Goal: Task Accomplishment & Management: Use online tool/utility

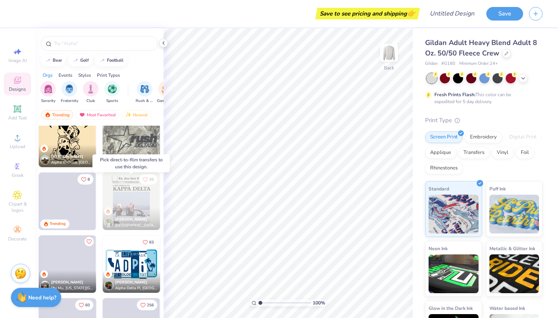
scroll to position [1337, 0]
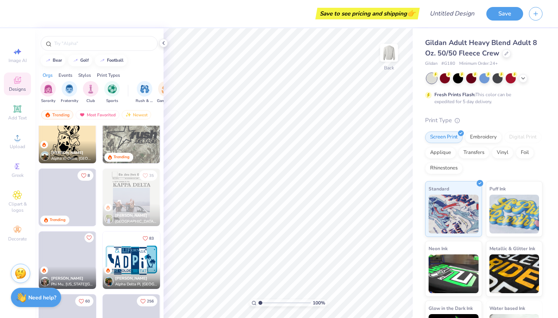
click at [127, 267] on div "Grace Martin Alpha Delta Pi, University of Southern California" at bounding box center [131, 277] width 57 height 22
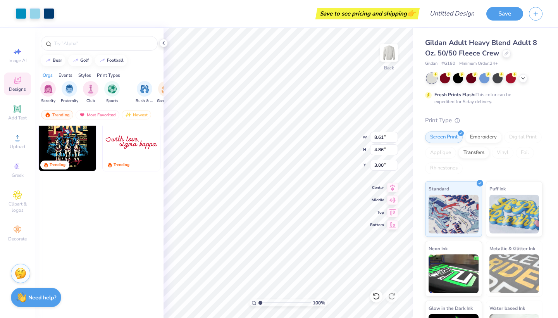
scroll to position [855, 0]
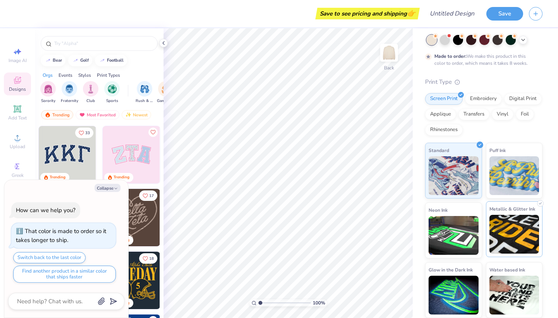
scroll to position [38, 0]
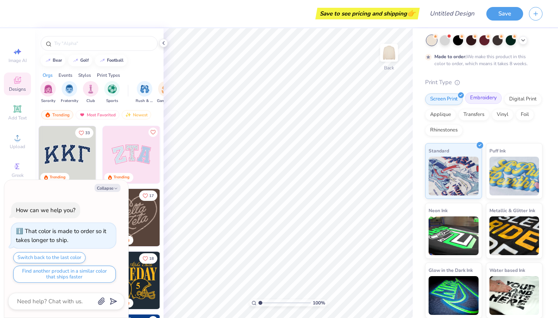
click at [486, 99] on div "Embroidery" at bounding box center [483, 98] width 37 height 12
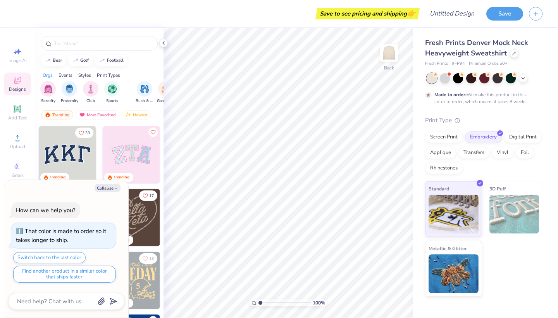
scroll to position [0, 0]
click at [467, 210] on img at bounding box center [453, 212] width 50 height 39
click at [456, 208] on img at bounding box center [453, 212] width 50 height 39
click at [108, 189] on button "Collapse" at bounding box center [107, 188] width 26 height 8
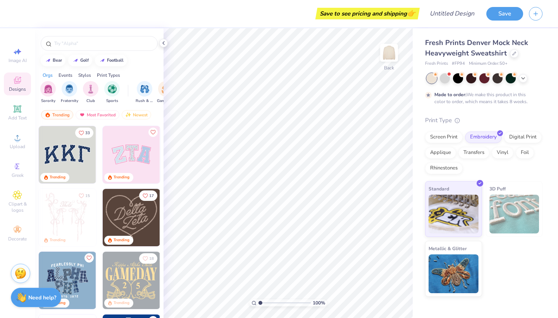
type textarea "x"
click at [129, 158] on img at bounding box center [131, 154] width 57 height 57
type input "10.14"
type input "5.08"
type input "3.00"
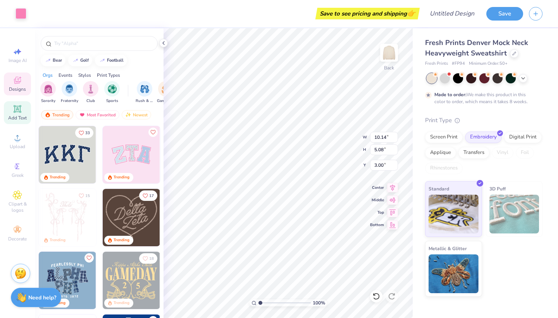
click at [14, 114] on div "Add Text" at bounding box center [17, 112] width 27 height 23
type input "5.84"
type input "1.69"
type input "9.15"
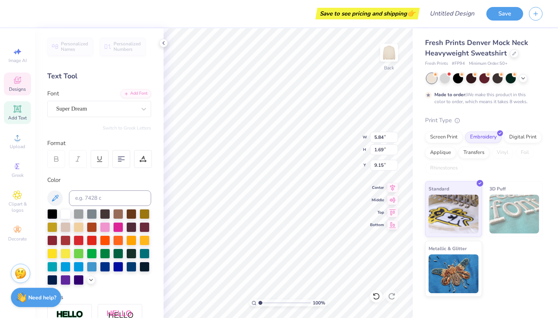
type input "9.96"
type input "4.91"
type input "3.07"
type input "3.68"
type input "4.59"
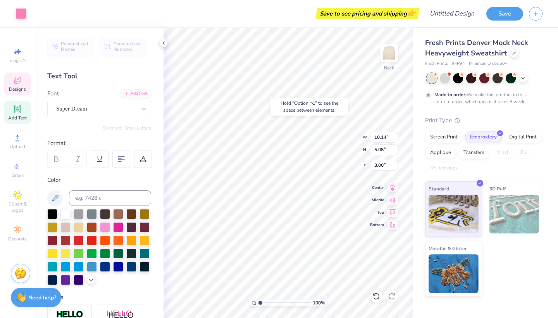
type input "3.33"
type input "3.00"
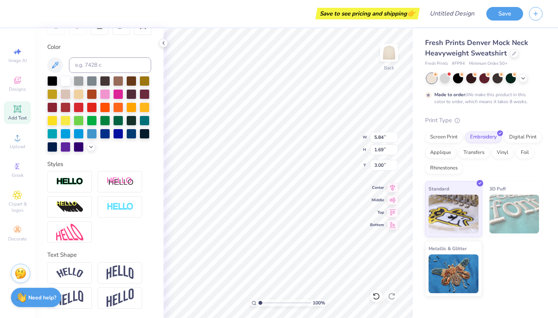
scroll to position [130, 0]
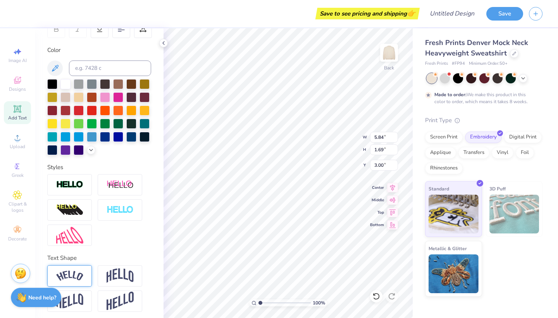
click at [81, 274] on img at bounding box center [69, 275] width 27 height 10
type input "7.93"
type input "2.23"
type input "2.73"
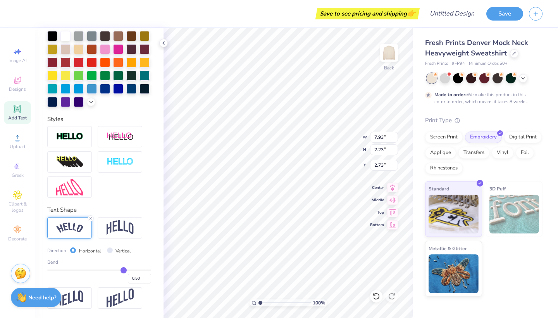
scroll to position [178, 0]
click at [115, 233] on img at bounding box center [119, 227] width 27 height 15
type input "5.84"
type input "2.41"
type input "2.64"
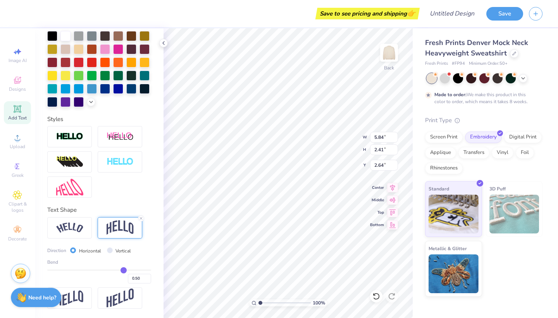
type input "0.53"
type input "0.52"
type input "0.48"
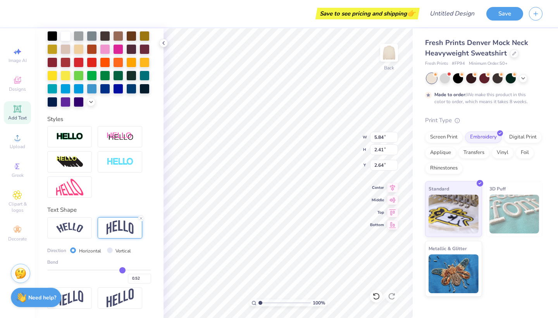
type input "0.48"
type input "0.45"
type input "0.4"
type input "0.40"
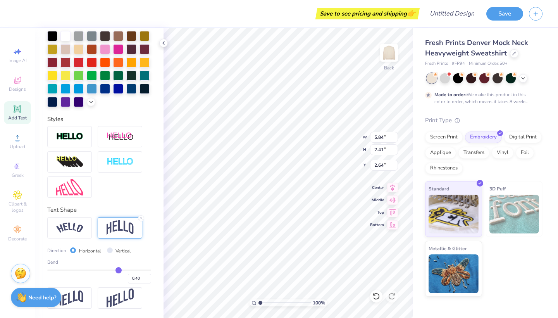
type input "0.34"
type input "0.28"
type input "0.21"
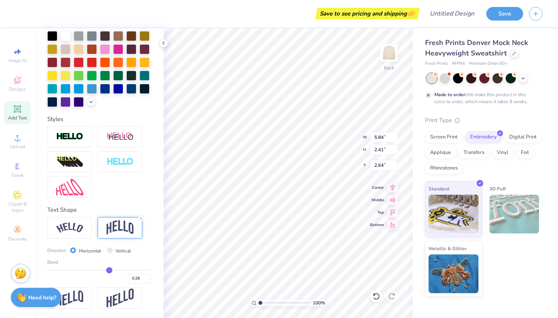
type input "0.21"
type input "0.16"
type input "0.1"
type input "0.10"
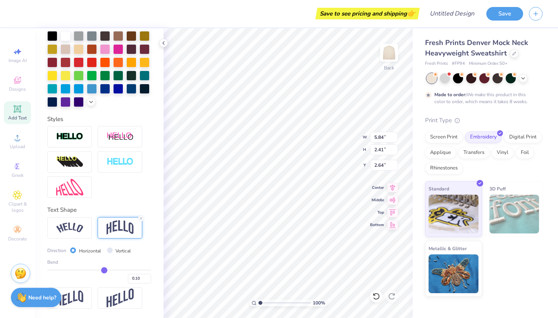
type input "0.06"
type input "0.02"
type input "-0.04"
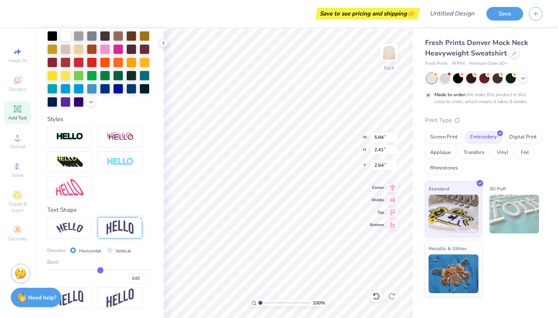
type input "-0.04"
type input "-0.09"
type input "-0.13"
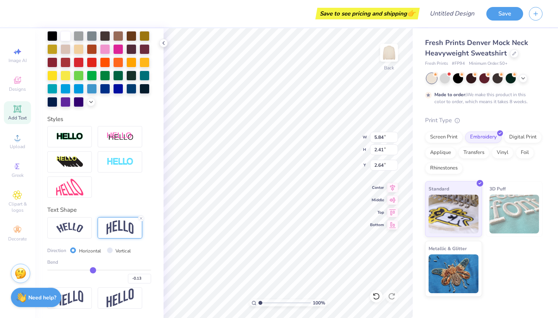
type input "-0.17"
type input "-0.2"
type input "-0.20"
type input "-0.23"
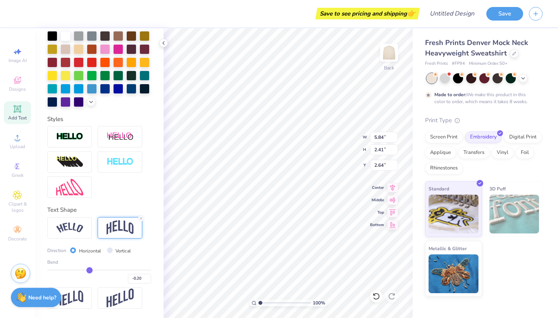
type input "-0.23"
type input "-0.25"
type input "-0.26"
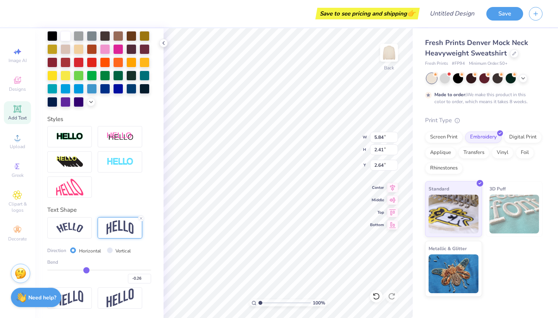
type input "-0.28"
type input "-0.29"
type input "-0.31"
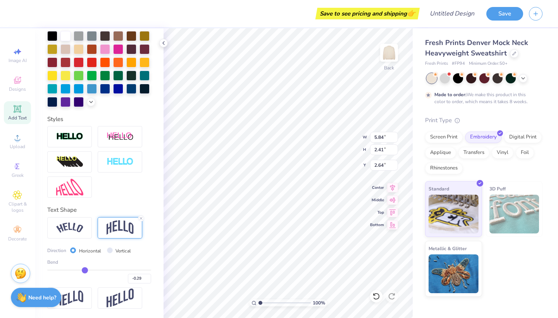
type input "-0.31"
type input "-0.33"
type input "-0.35"
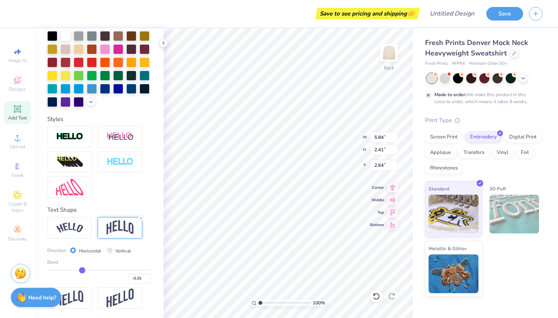
type input "-0.37"
type input "-0.38"
type input "-0.4"
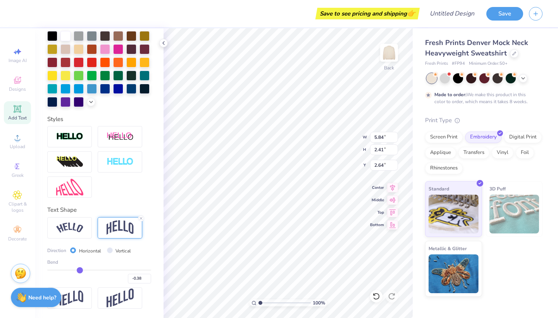
type input "-0.40"
type input "-0.42"
type input "-0.44"
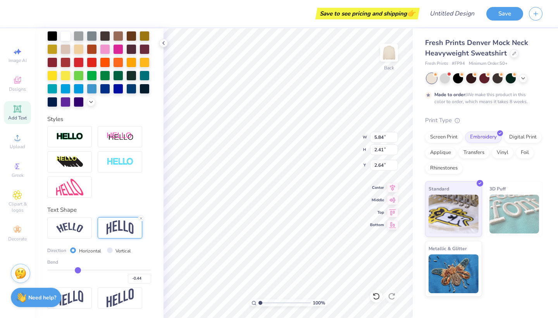
type input "-0.46"
type input "-0.47"
type input "-0.48"
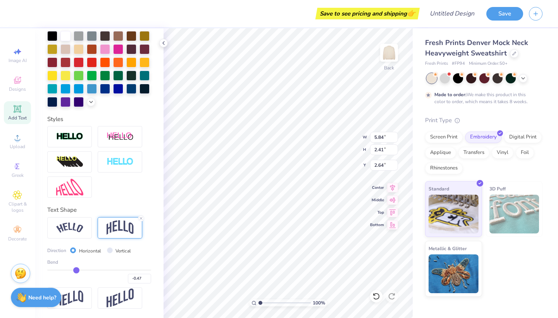
type input "-0.48"
type input "-0.49"
type input "-0.5"
type input "-0.50"
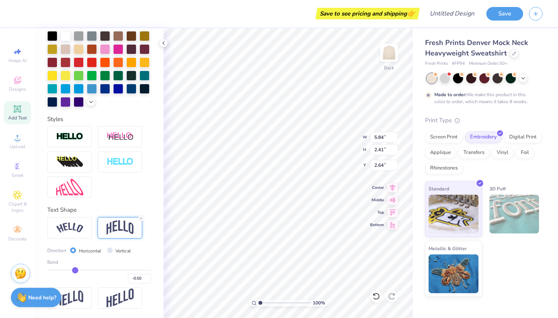
drag, startPoint x: 125, startPoint y: 270, endPoint x: 76, endPoint y: 267, distance: 49.7
type input "-0.49"
click at [75, 269] on input "range" at bounding box center [99, 269] width 104 height 1
type input "-0.49"
type input "2.66"
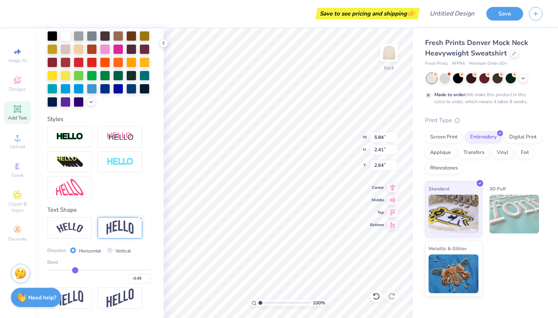
type input "2.52"
type input "-0.56"
type input "-0.55"
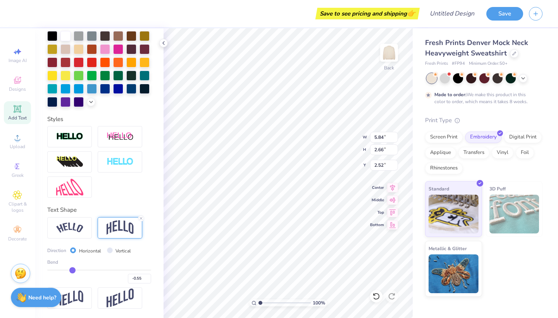
type input "-0.54"
type input "-0.53"
type input "-0.52"
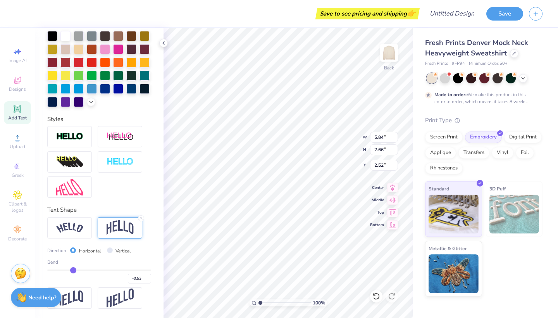
type input "-0.52"
type input "-0.51"
type input "-0.49"
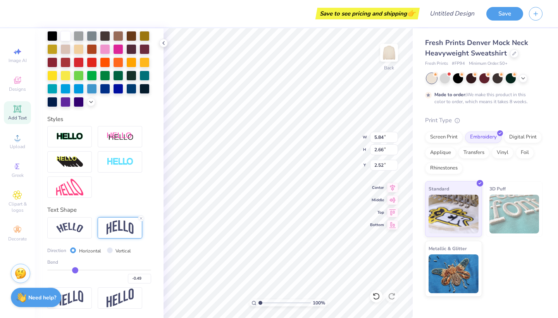
type input "-0.47"
type input "-0.44"
type input "-0.41"
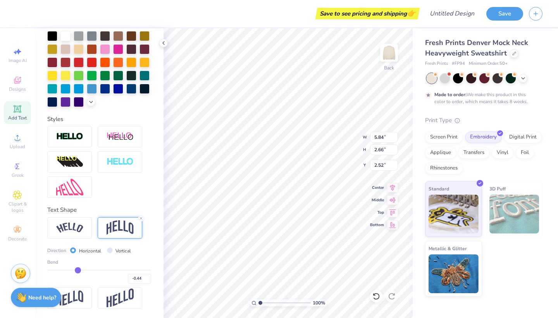
type input "-0.41"
type input "-0.38"
type input "-0.34"
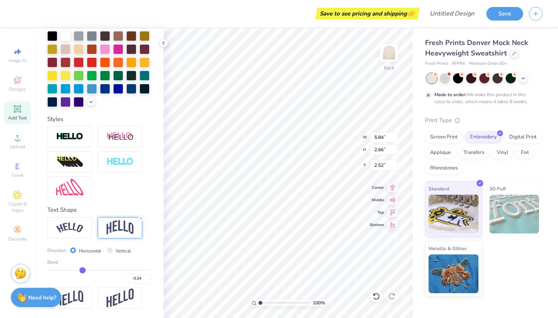
type input "-0.29"
type input "-0.25"
type input "-0.19"
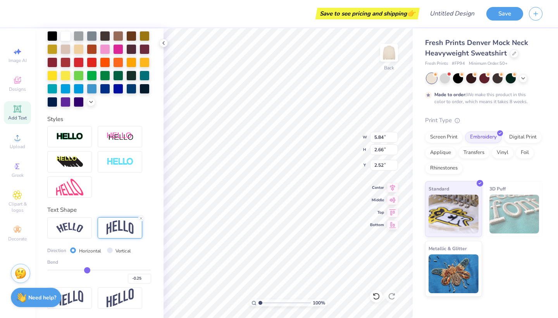
type input "-0.19"
type input "-0.13"
type input "-0.06"
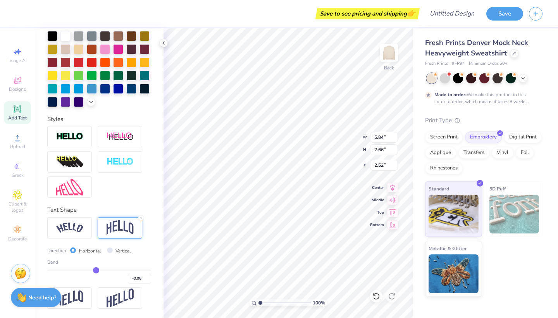
type input "0"
type input "0.00"
type input "0.05"
type input "0.08"
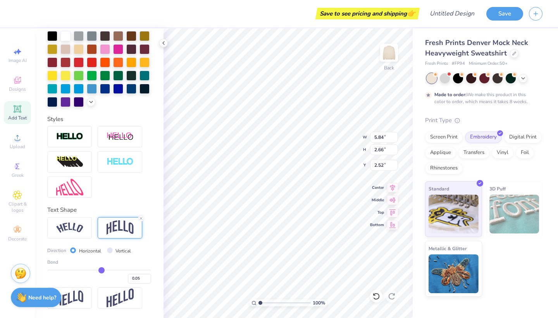
type input "0.08"
type input "0.1"
type input "0.10"
drag, startPoint x: 72, startPoint y: 268, endPoint x: 103, endPoint y: 267, distance: 31.4
type input "0.1"
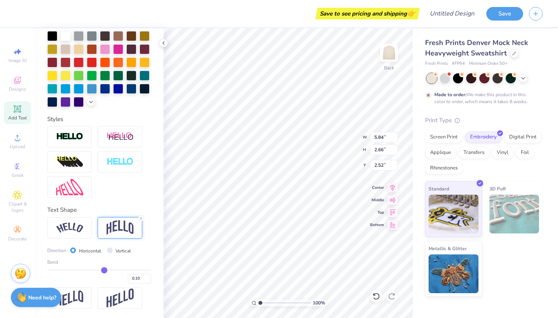
click at [104, 269] on input "range" at bounding box center [99, 269] width 104 height 1
type input "1.82"
type input "2.94"
type input "0.09"
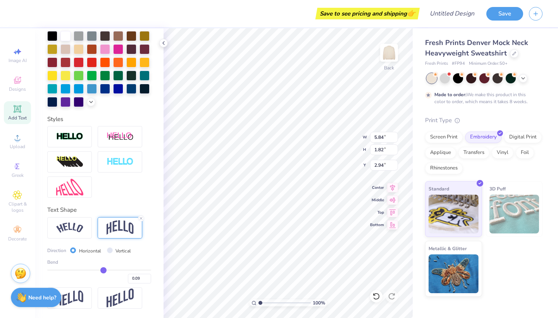
type input "0.1"
type input "0.10"
type input "0.12"
type input "0.13"
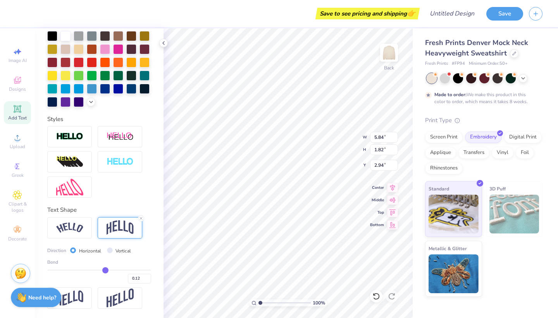
type input "0.13"
type input "0.15"
type input "0.16"
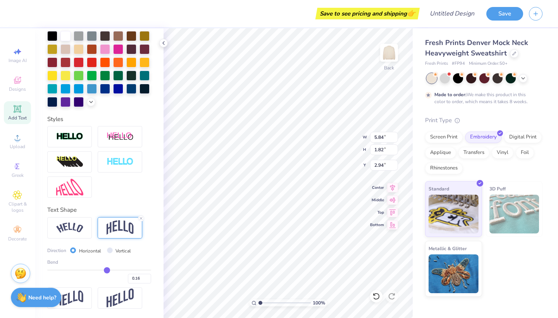
type input "0.17"
type input "0.18"
type input "0.19"
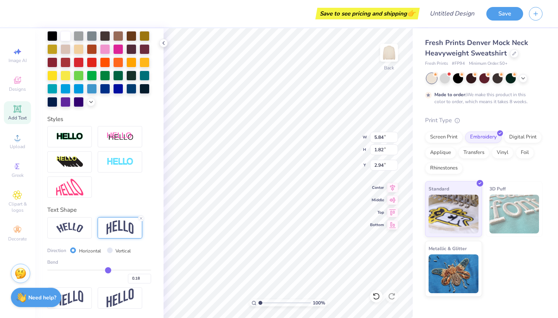
type input "0.19"
drag, startPoint x: 103, startPoint y: 267, endPoint x: 108, endPoint y: 267, distance: 5.0
type input "0.19"
click at [108, 269] on input "range" at bounding box center [99, 269] width 104 height 1
type input "1.94"
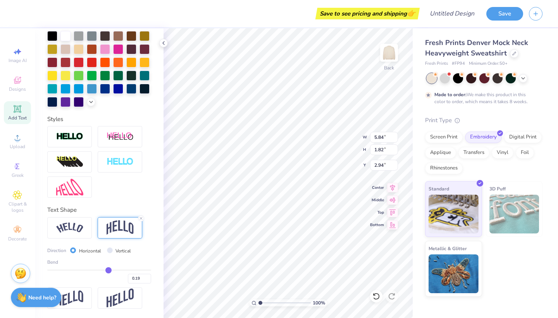
type input "2.88"
type input "0.2"
type input "0.20"
type input "0.21"
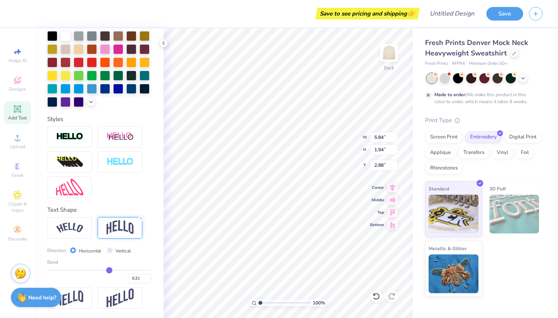
type input "0.22"
type input "0.23"
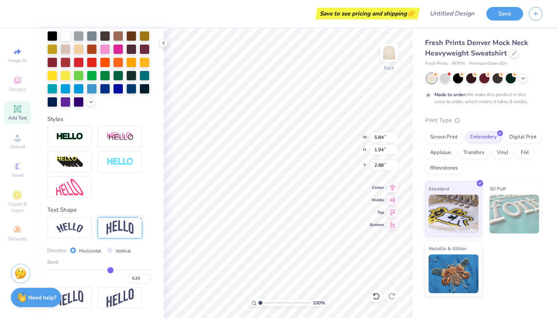
click at [110, 270] on input "range" at bounding box center [99, 269] width 104 height 1
type input "2.00"
type input "2.85"
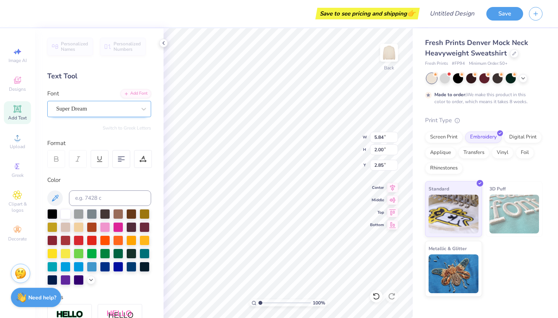
scroll to position [0, 0]
click at [81, 106] on span "Super Dream" at bounding box center [71, 108] width 31 height 9
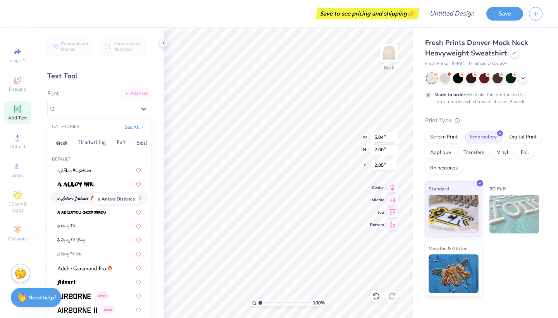
scroll to position [0, 0]
click at [106, 144] on button "Handwriting" at bounding box center [92, 142] width 36 height 12
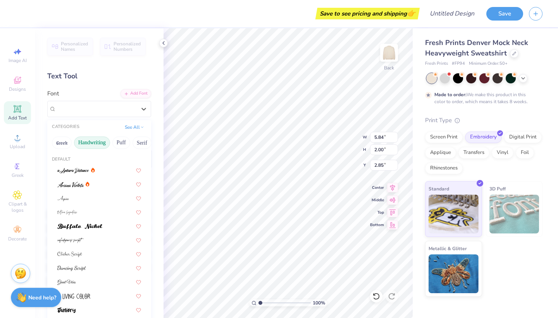
click at [130, 143] on div "Greek Handwriting Puff Serif Bold Calligraphy Retro Sans Serif Minimal Fantasy …" at bounding box center [99, 142] width 104 height 17
click at [122, 142] on button "Puff" at bounding box center [121, 142] width 18 height 12
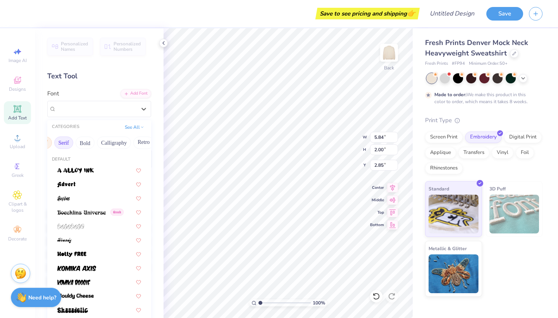
scroll to position [0, 85]
click at [60, 141] on button "Serif" at bounding box center [56, 142] width 19 height 12
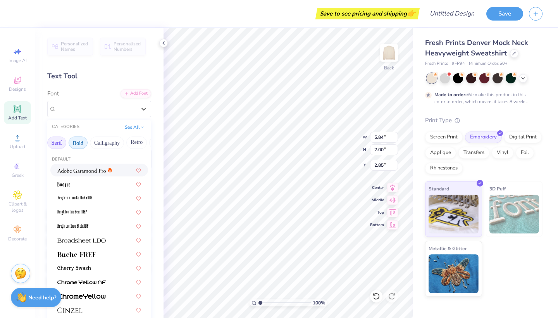
click at [81, 142] on button "Bold" at bounding box center [78, 142] width 19 height 12
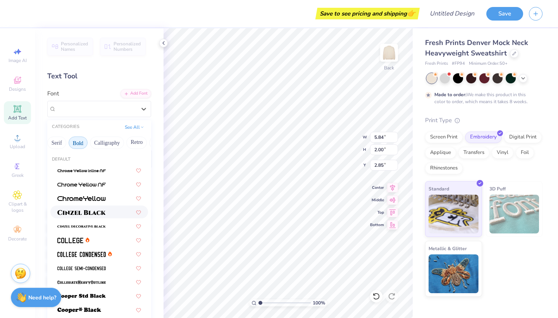
click at [84, 215] on img at bounding box center [81, 211] width 48 height 5
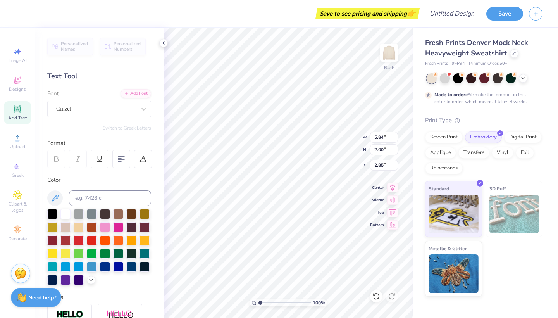
type input "6.83"
type input "2.22"
type input "2.74"
click at [22, 78] on div "Designs" at bounding box center [17, 83] width 27 height 23
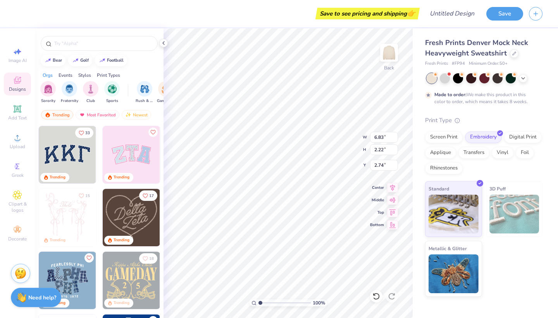
click at [114, 155] on img at bounding box center [131, 154] width 57 height 57
type input "10.14"
type input "5.08"
type input "9.64"
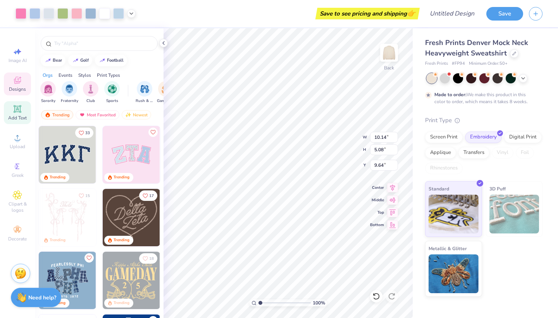
click at [21, 120] on span "Add Text" at bounding box center [17, 118] width 19 height 6
type input "5.84"
type input "1.69"
type input "9.15"
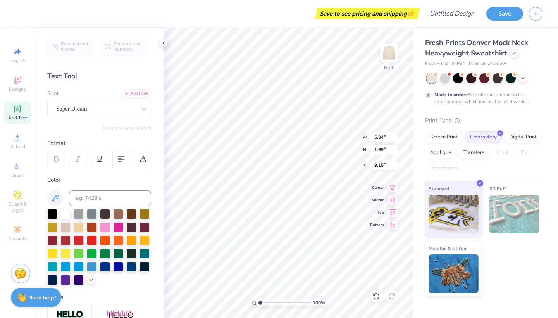
type input "10.14"
type input "5.08"
type input "9.64"
click at [50, 14] on div at bounding box center [48, 12] width 11 height 11
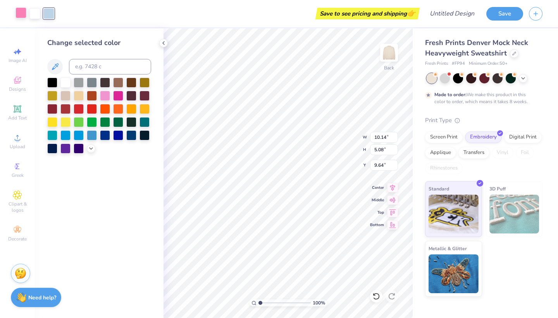
click at [26, 18] on div at bounding box center [20, 12] width 11 height 11
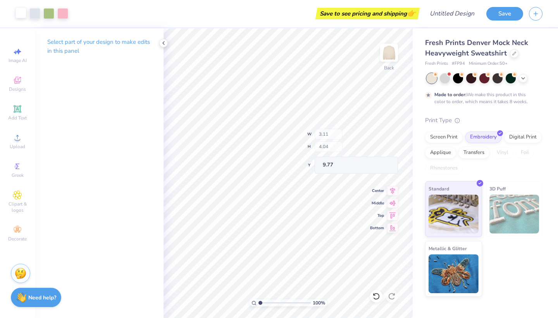
type input "4.05"
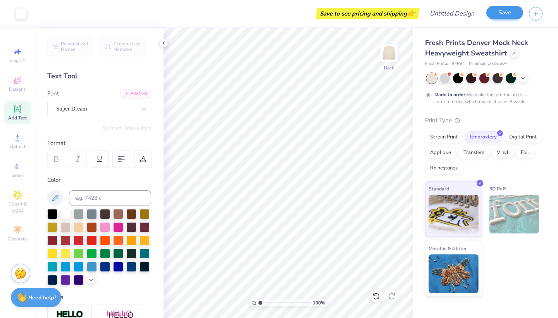
click at [494, 14] on button "Save" at bounding box center [504, 13] width 37 height 14
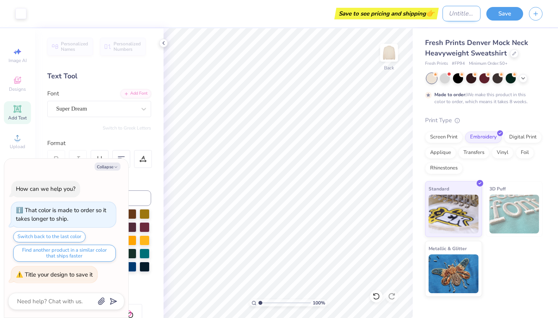
click at [450, 16] on input "Design Title" at bounding box center [461, 13] width 38 height 15
type textarea "x"
type input "s"
type textarea "x"
type input "st"
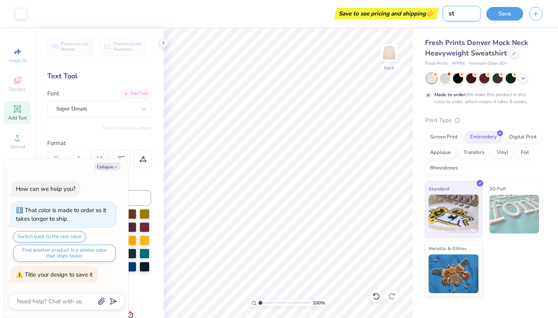
type textarea "x"
type input "stu"
type textarea "x"
type input "stuc"
type textarea "x"
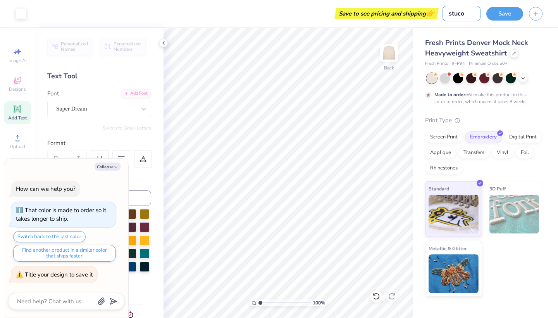
type input "stuco"
click at [503, 7] on div "Save" at bounding box center [504, 14] width 37 height 14
click at [503, 9] on button "Save" at bounding box center [504, 13] width 37 height 14
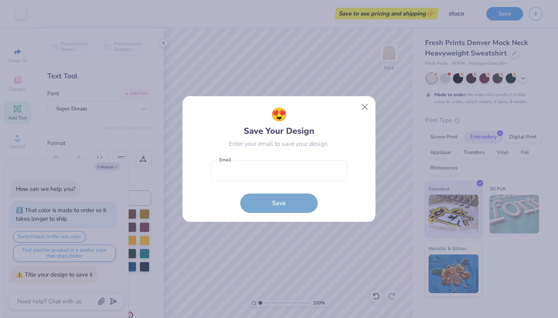
click at [361, 105] on button "Close" at bounding box center [364, 107] width 15 height 15
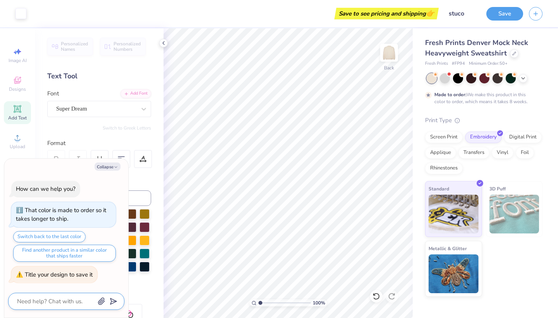
click at [54, 299] on textarea at bounding box center [55, 301] width 79 height 10
type textarea "x"
type textarea "h"
type textarea "x"
type textarea "ho"
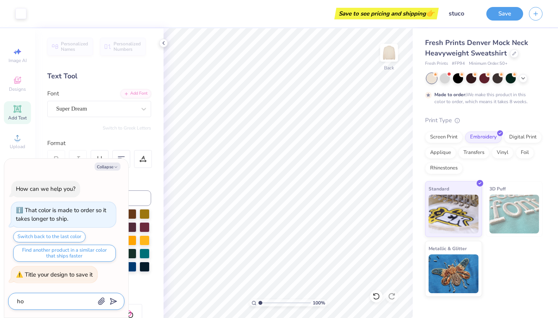
type textarea "x"
type textarea "how"
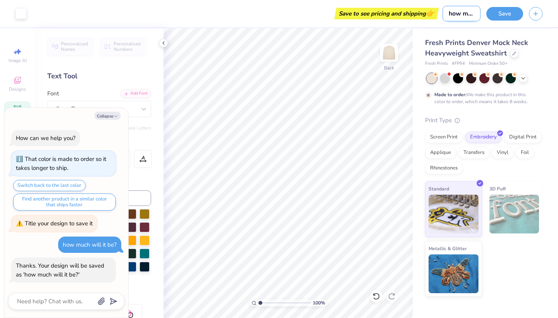
click at [462, 14] on input "how much will it be?" at bounding box center [461, 13] width 38 height 15
click at [508, 15] on button "Save" at bounding box center [504, 13] width 37 height 14
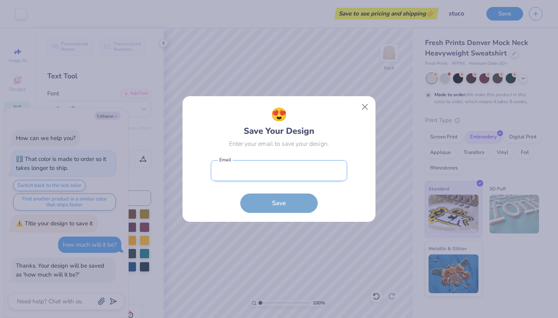
click at [245, 172] on input "email" at bounding box center [279, 170] width 136 height 21
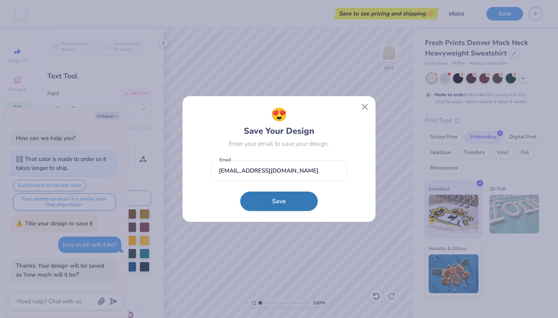
click at [252, 209] on button "Save" at bounding box center [278, 200] width 77 height 19
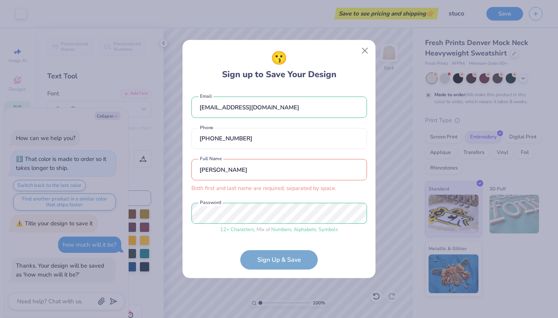
click at [229, 171] on input "Irene" at bounding box center [278, 169] width 175 height 21
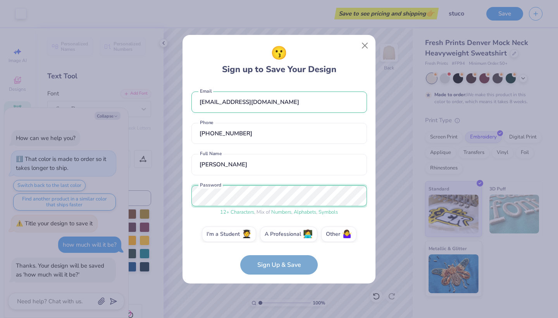
scroll to position [7, 0]
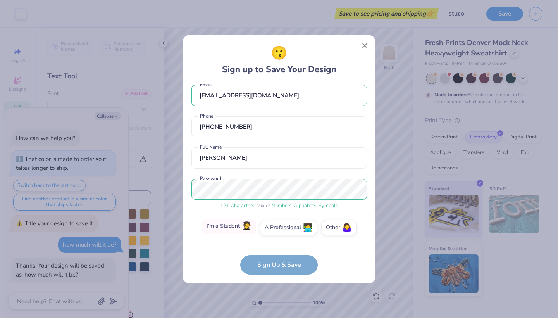
click at [230, 228] on label "I'm a Student 🧑‍🎓" at bounding box center [229, 225] width 54 height 15
click at [276, 233] on input "I'm a Student 🧑‍🎓" at bounding box center [278, 235] width 5 height 5
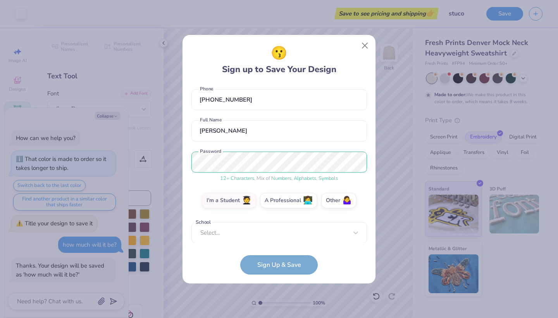
click at [238, 237] on div "ireneh1115@yahoo.com Email (310) 922-3678 Phone Irene Hwang Full Name 12 + Char…" at bounding box center [278, 163] width 175 height 159
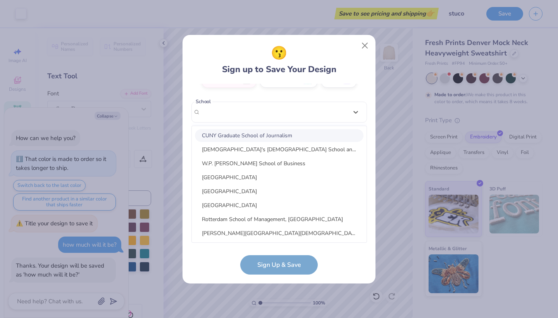
scroll to position [38, 0]
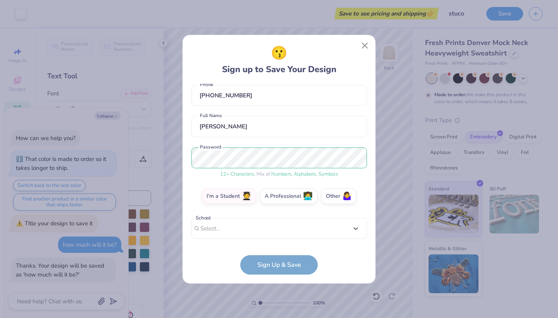
drag, startPoint x: 270, startPoint y: 111, endPoint x: 170, endPoint y: 111, distance: 99.9
click at [170, 111] on div "😗 Sign up to Save Your Design ireneh1115@yahoo.com Email (310) 922-3678 Phone I…" at bounding box center [279, 159] width 558 height 318
click at [212, 230] on div "option focused, 1 of 30. 30 results available. Use Up and Down to choose option…" at bounding box center [278, 288] width 175 height 141
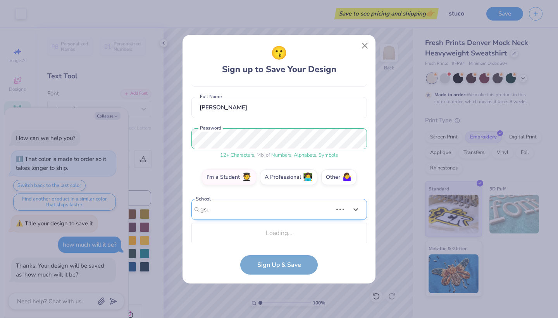
scroll to position [154, 0]
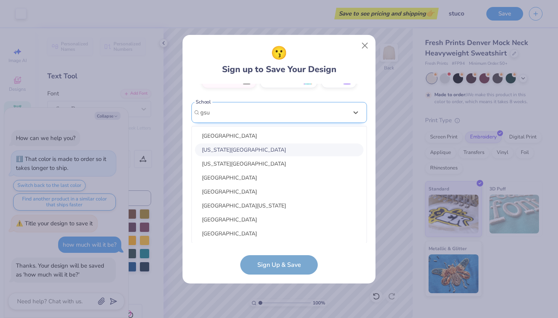
click at [240, 145] on div "Georgia Southern University" at bounding box center [279, 149] width 168 height 13
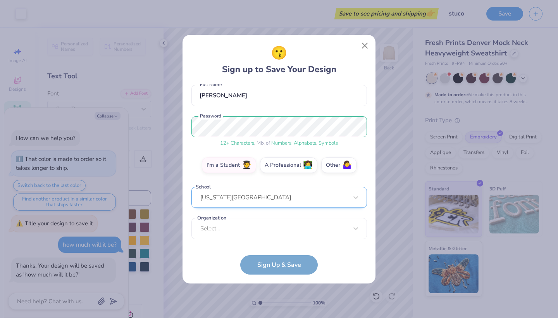
scroll to position [69, 0]
click at [224, 236] on div "ireneh1115@yahoo.com Email (310) 922-3678 Phone Irene Hwang Full Name 12 + Char…" at bounding box center [278, 163] width 175 height 159
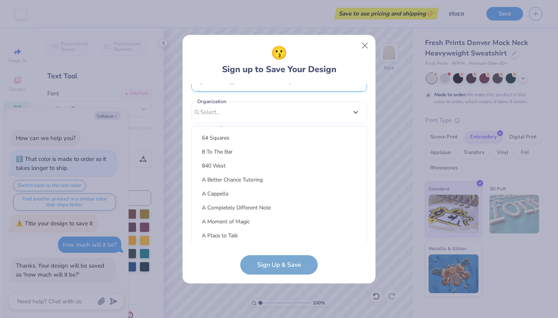
scroll to position [0, 0]
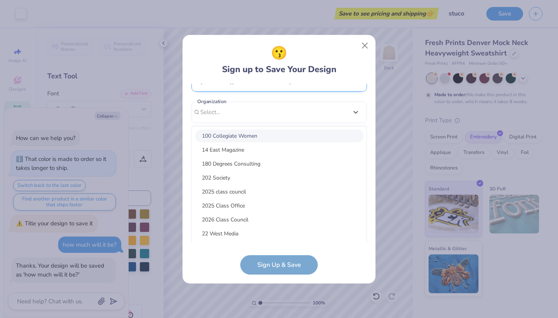
click at [257, 112] on div "ireneh1115@yahoo.com Email (310) 922-3678 Phone Irene Hwang Full Name 12 + Char…" at bounding box center [278, 163] width 175 height 159
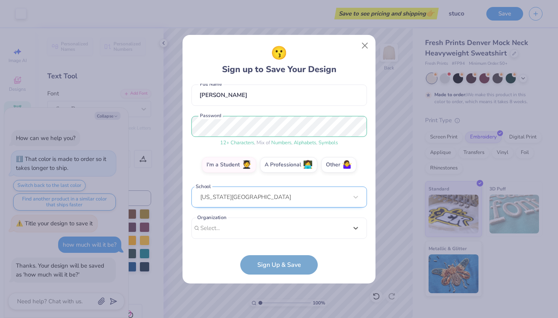
scroll to position [69, 0]
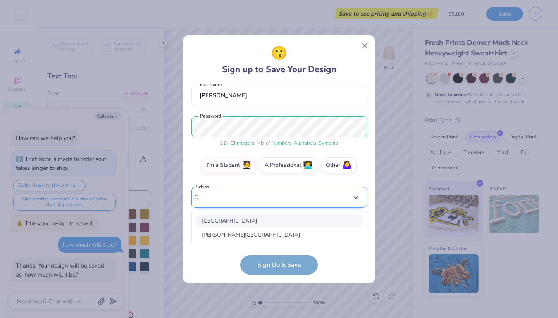
click at [287, 191] on div "option focused, 1 of 30. 30 results available. Use Up and Down to choose option…" at bounding box center [278, 257] width 175 height 141
click at [265, 265] on form "ireneh1115@yahoo.com Email (310) 922-3678 Phone Irene Hwang Full Name 12 + Char…" at bounding box center [278, 179] width 175 height 191
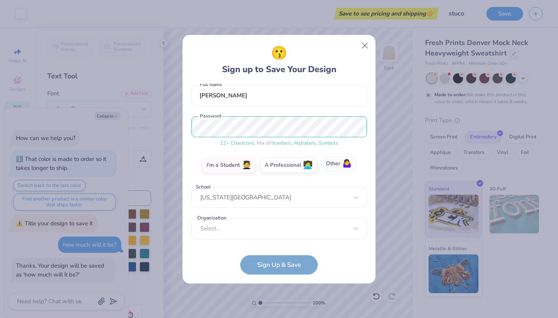
click at [339, 167] on label "Other 🤷‍♀️" at bounding box center [338, 163] width 35 height 15
click at [282, 233] on input "Other 🤷‍♀️" at bounding box center [278, 235] width 5 height 5
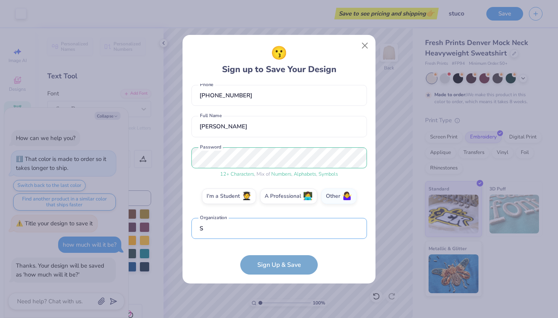
scroll to position [84, 0]
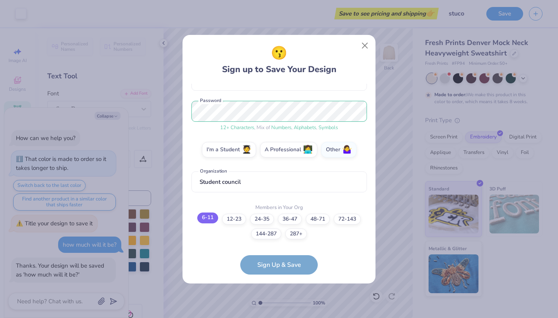
click at [209, 216] on label "6-11" at bounding box center [207, 217] width 21 height 11
click at [276, 308] on input "6-11" at bounding box center [278, 310] width 5 height 5
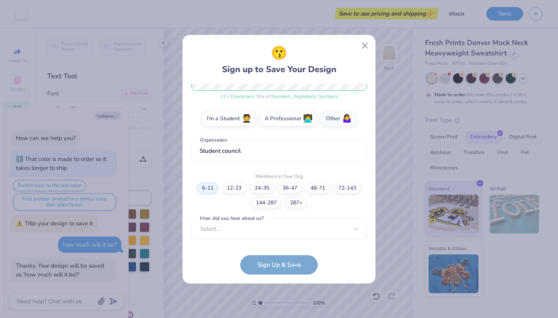
click at [237, 235] on div "ireneh1115@yahoo.com Email (310) 922-3678 Phone Irene Hwang Full Name 12 + Char…" at bounding box center [278, 163] width 175 height 159
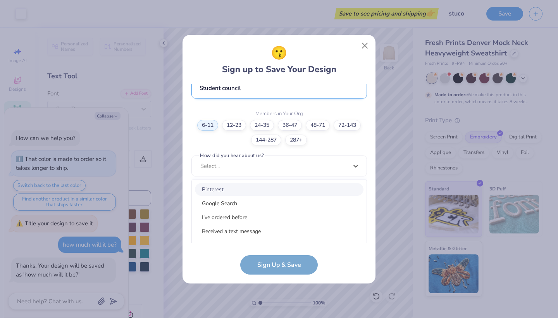
click at [223, 88] on div "ireneh1115@yahoo.com Email (310) 922-3678 Phone Irene Hwang Full Name 12 + Char…" at bounding box center [278, 163] width 175 height 159
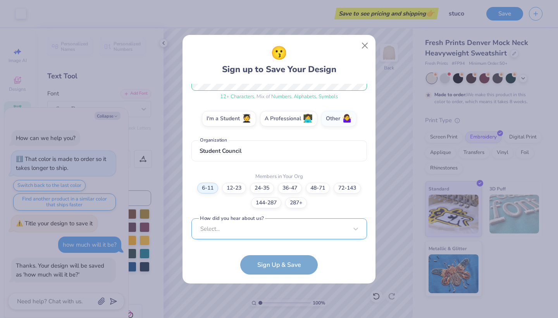
click at [212, 234] on div "Select..." at bounding box center [278, 228] width 175 height 21
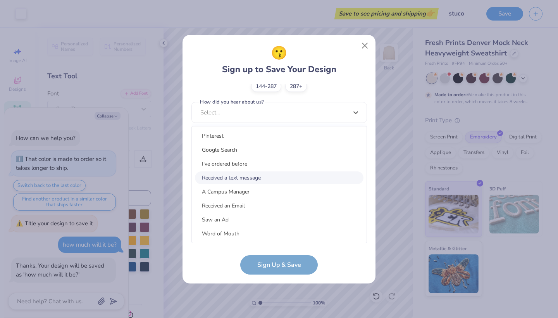
scroll to position [98, 0]
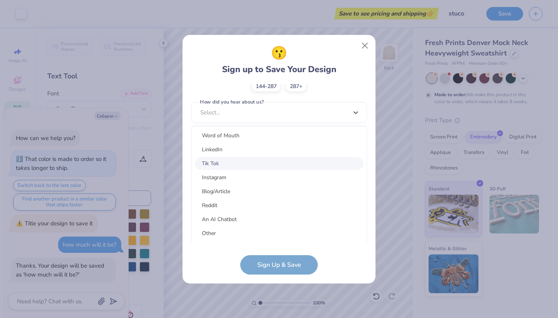
click at [215, 165] on div "Tik Tok" at bounding box center [279, 163] width 168 height 13
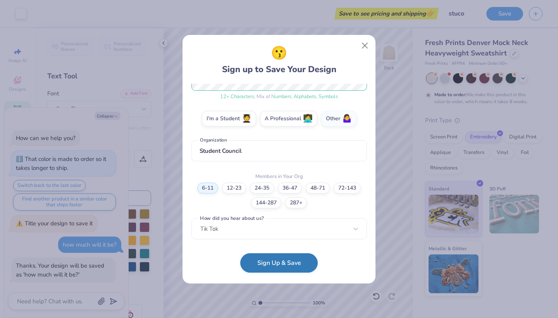
click at [263, 266] on button "Sign Up & Save" at bounding box center [278, 262] width 77 height 19
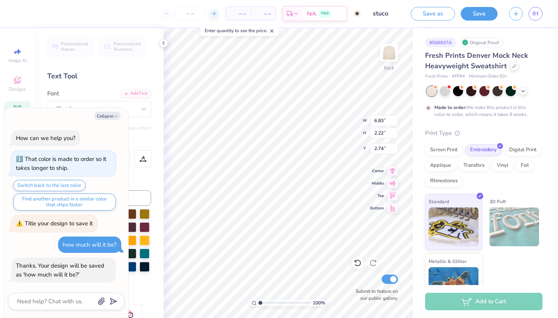
click at [213, 17] on div at bounding box center [214, 14] width 10 height 10
click at [214, 17] on div at bounding box center [214, 14] width 10 height 10
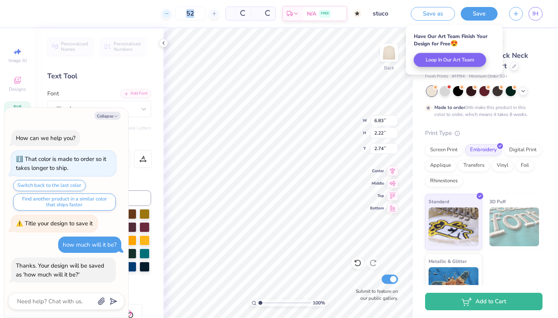
click at [167, 13] on icon at bounding box center [166, 13] width 5 height 5
click at [175, 13] on input "50" at bounding box center [190, 14] width 30 height 14
click at [167, 13] on input "50" at bounding box center [160, 14] width 30 height 14
click at [167, 13] on div "50" at bounding box center [160, 14] width 58 height 14
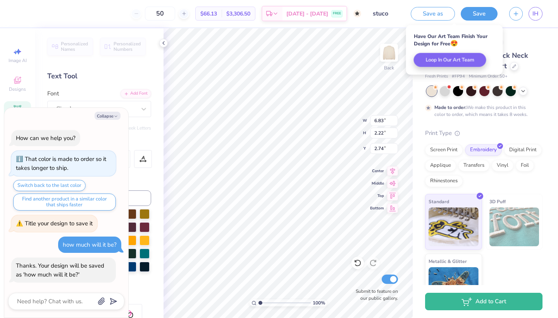
click at [160, 12] on div "50" at bounding box center [160, 14] width 58 height 14
click at [158, 14] on div "50" at bounding box center [160, 14] width 58 height 14
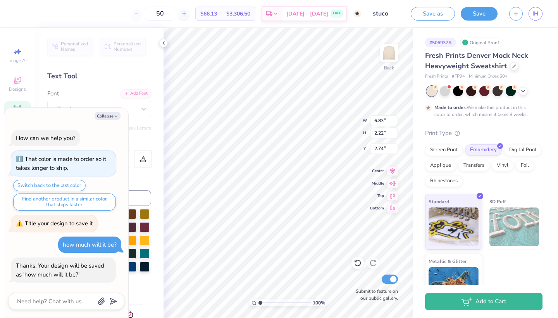
click at [151, 14] on div "50" at bounding box center [160, 14] width 58 height 14
click at [151, 15] on div "50" at bounding box center [160, 14] width 58 height 14
click at [175, 15] on input "50" at bounding box center [160, 14] width 30 height 14
click at [175, 14] on input "50" at bounding box center [160, 14] width 30 height 14
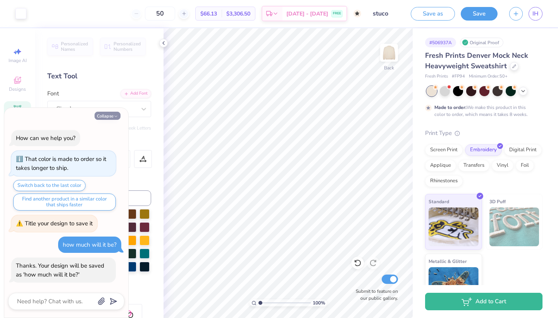
click at [107, 116] on button "Collapse" at bounding box center [107, 116] width 26 height 8
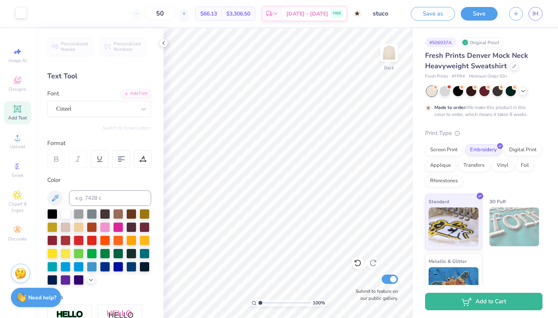
click at [17, 17] on div at bounding box center [20, 12] width 11 height 11
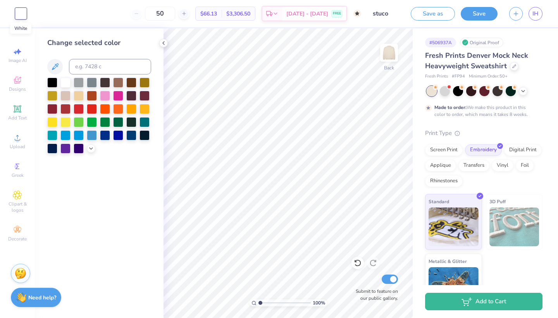
click at [17, 14] on div at bounding box center [20, 13] width 11 height 11
click at [540, 14] on link "IH" at bounding box center [535, 14] width 14 height 14
click at [446, 151] on div "Screen Print" at bounding box center [444, 149] width 38 height 12
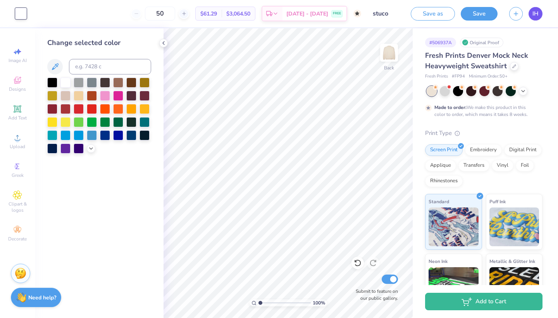
click at [533, 13] on span "IH" at bounding box center [535, 13] width 6 height 9
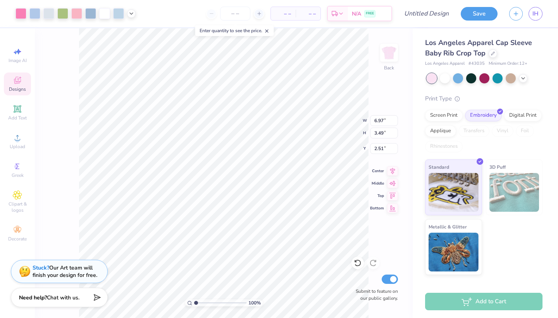
type input "2.48"
type input "2.53"
type input "3.15"
type input "2.70"
click at [256, 16] on div at bounding box center [259, 14] width 10 height 10
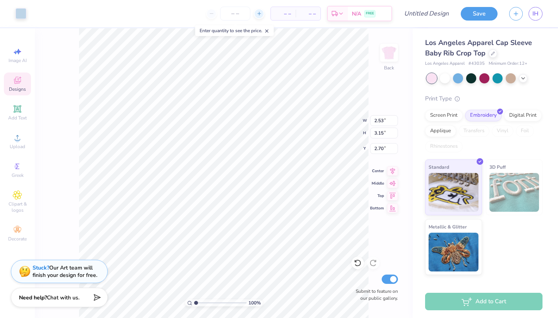
type input "12"
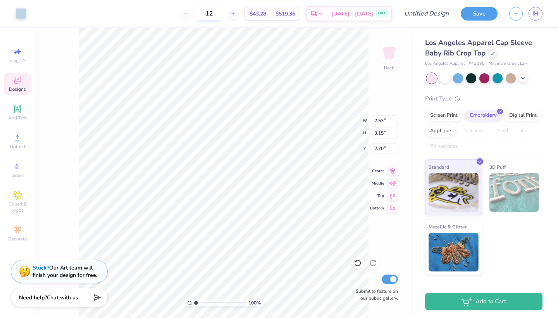
click at [213, 19] on input "12" at bounding box center [209, 14] width 30 height 14
click at [196, 15] on div "12" at bounding box center [209, 14] width 58 height 14
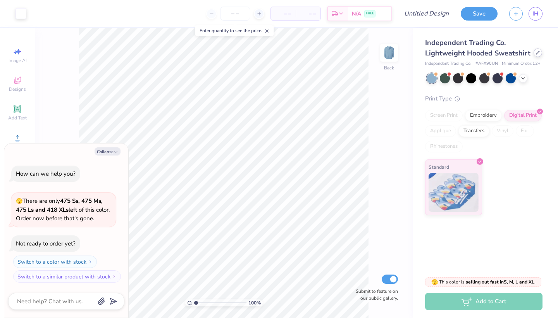
click at [538, 54] on div at bounding box center [537, 52] width 9 height 9
type textarea "x"
